Goal: Use online tool/utility: Utilize a website feature to perform a specific function

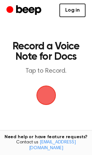
click at [73, 11] on link "Log in" at bounding box center [72, 11] width 26 height 14
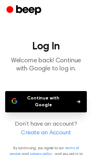
click at [47, 98] on button "Continue with Google" at bounding box center [46, 101] width 82 height 21
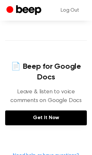
scroll to position [274, 0]
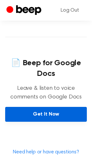
click at [49, 112] on link "Get It Now" at bounding box center [46, 114] width 82 height 15
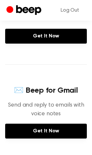
scroll to position [174, 0]
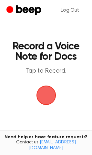
click at [47, 89] on span "button" at bounding box center [46, 95] width 18 height 18
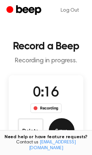
click at [59, 127] on button "Save" at bounding box center [62, 131] width 26 height 26
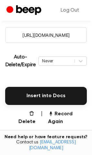
scroll to position [122, 0]
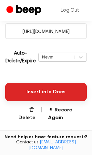
click at [55, 93] on button "Insert into Docs" at bounding box center [46, 92] width 82 height 18
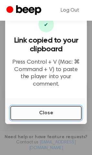
click at [47, 106] on button "Close" at bounding box center [45, 113] width 71 height 14
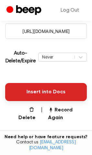
click at [55, 91] on button "Insert into Docs" at bounding box center [46, 92] width 82 height 18
